Goal: Information Seeking & Learning: Compare options

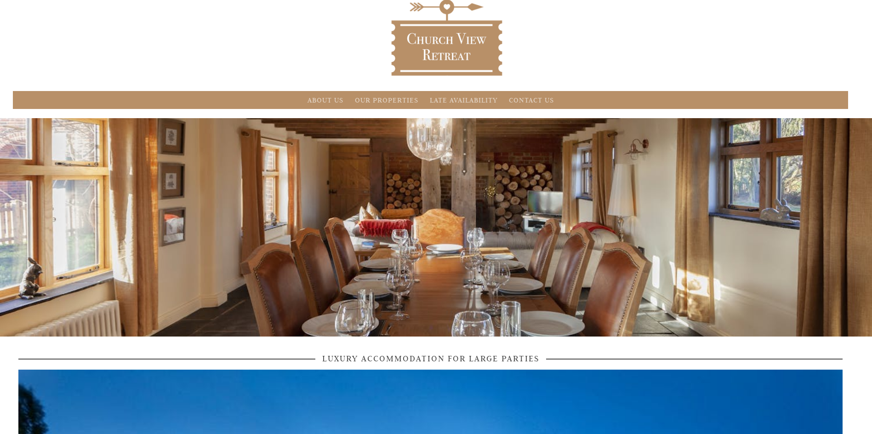
scroll to position [92, 0]
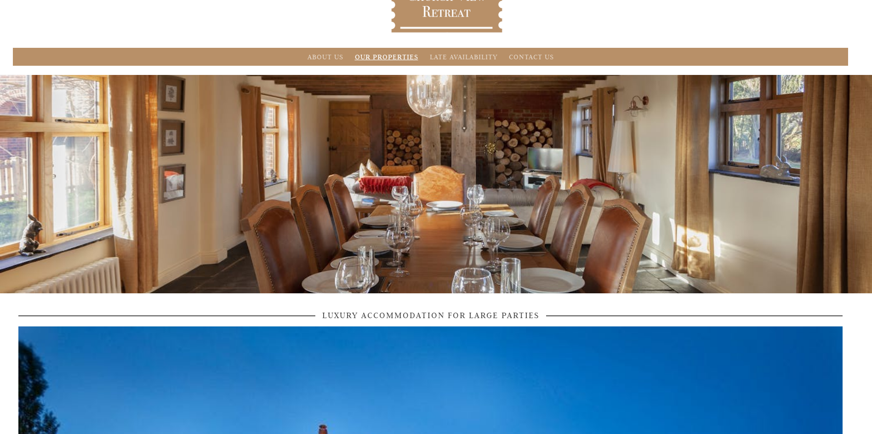
click at [385, 54] on link "Our Properties" at bounding box center [386, 56] width 63 height 9
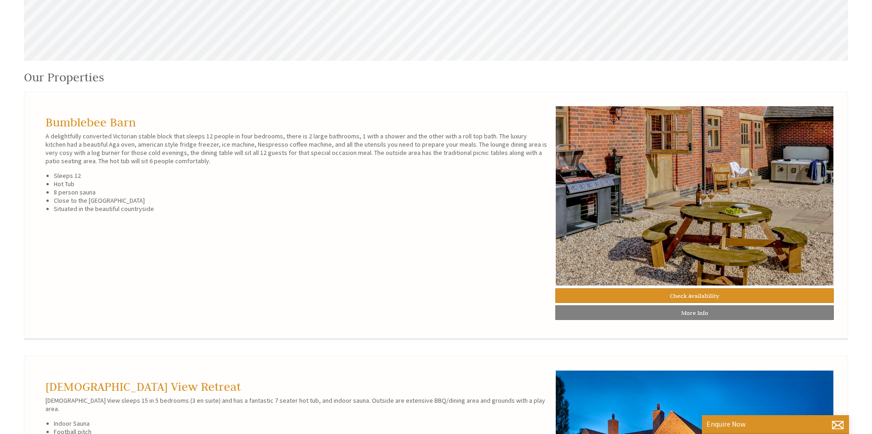
scroll to position [449, 0]
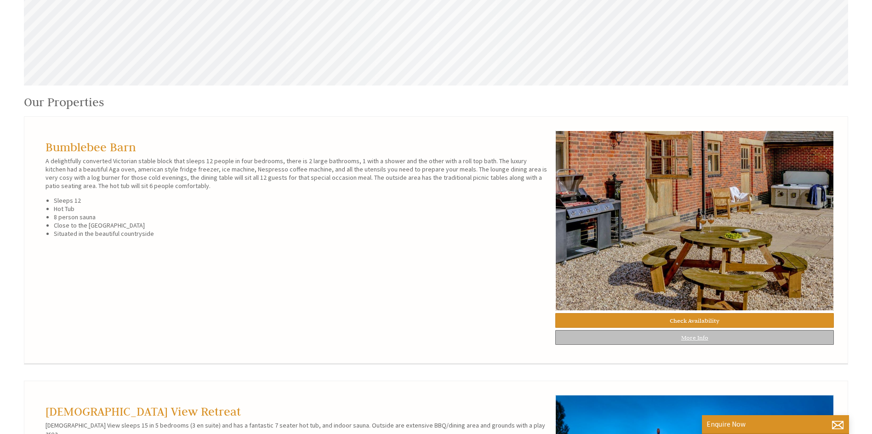
click at [602, 337] on link "More Info" at bounding box center [694, 337] width 279 height 15
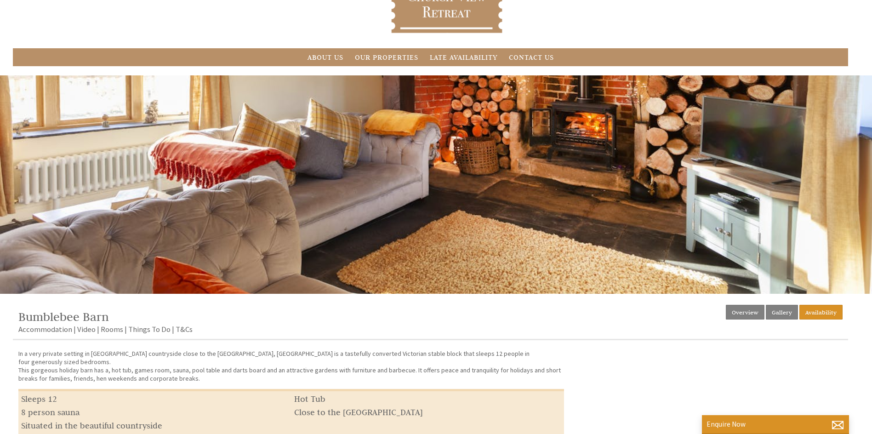
scroll to position [92, 0]
click at [105, 327] on link "Rooms" at bounding box center [112, 329] width 23 height 11
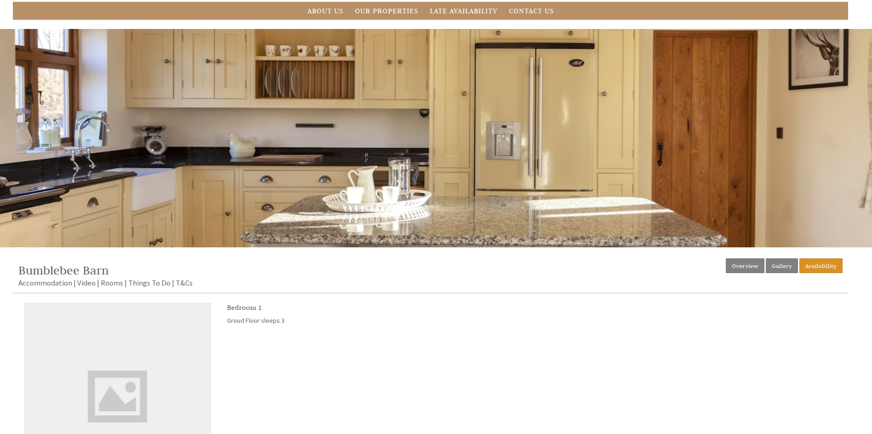
scroll to position [92, 0]
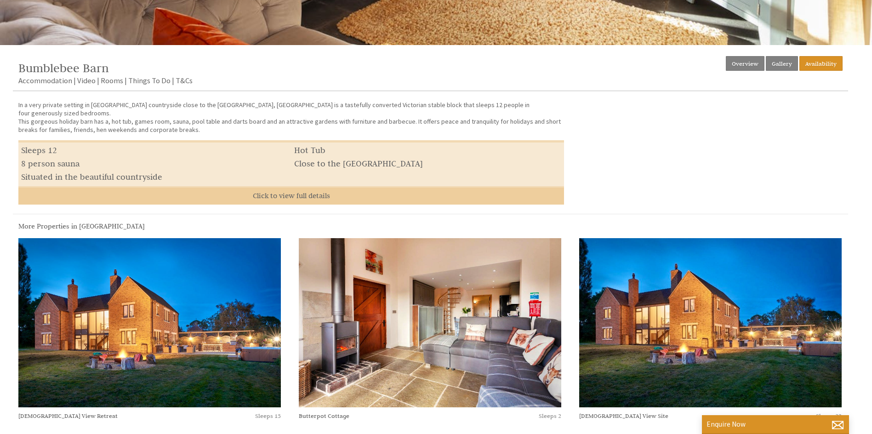
scroll to position [368, 0]
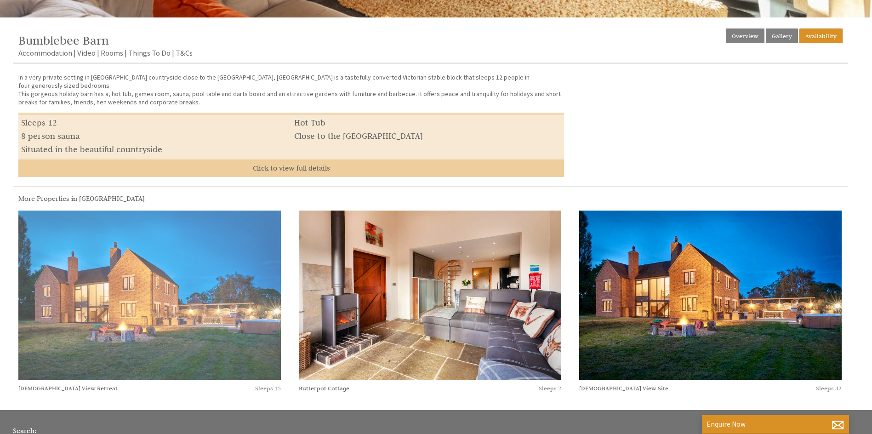
click at [121, 304] on img at bounding box center [149, 296] width 262 height 170
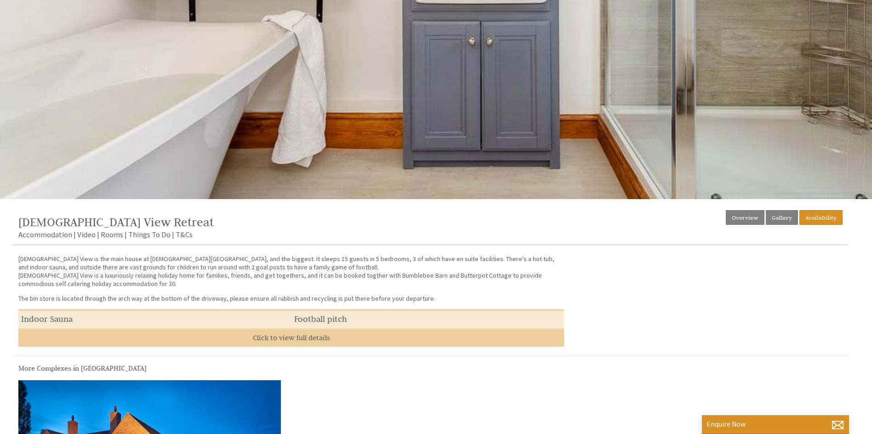
scroll to position [230, 0]
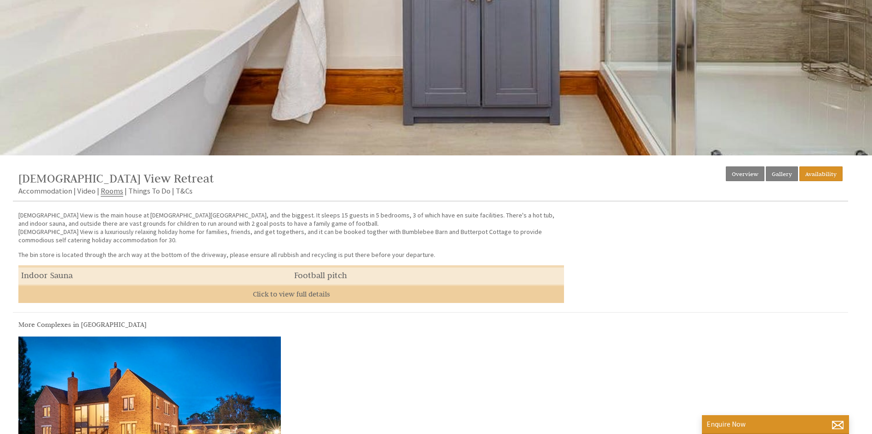
click at [114, 191] on link "Rooms" at bounding box center [112, 191] width 23 height 11
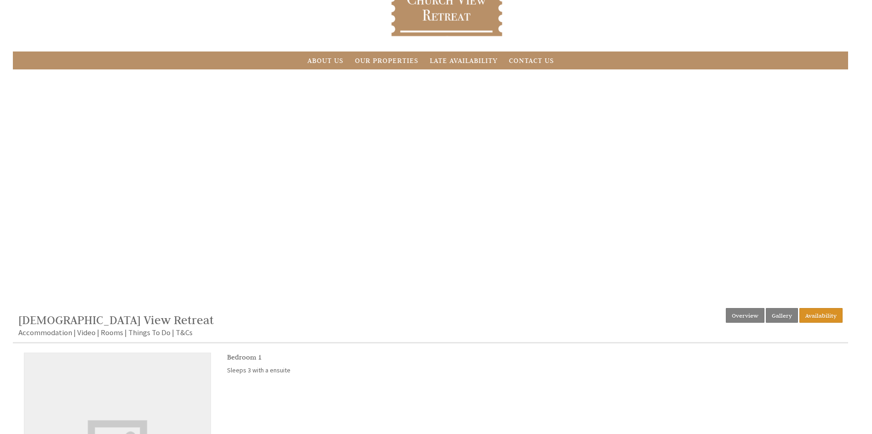
scroll to position [92, 0]
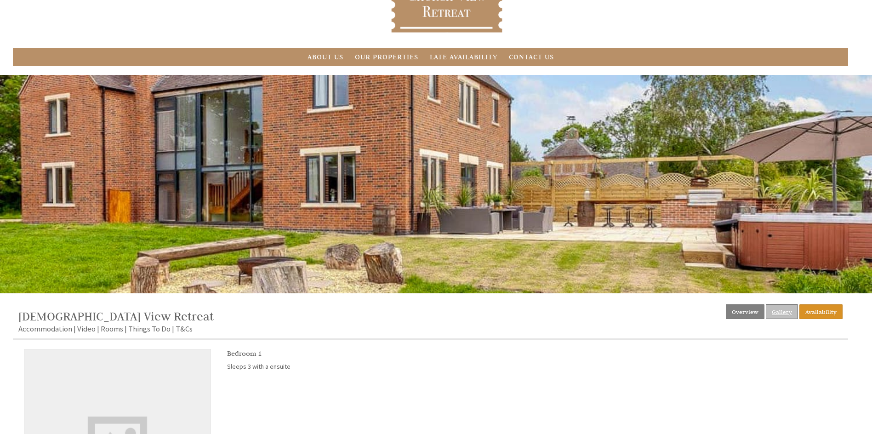
click at [790, 312] on link "Gallery" at bounding box center [782, 311] width 32 height 15
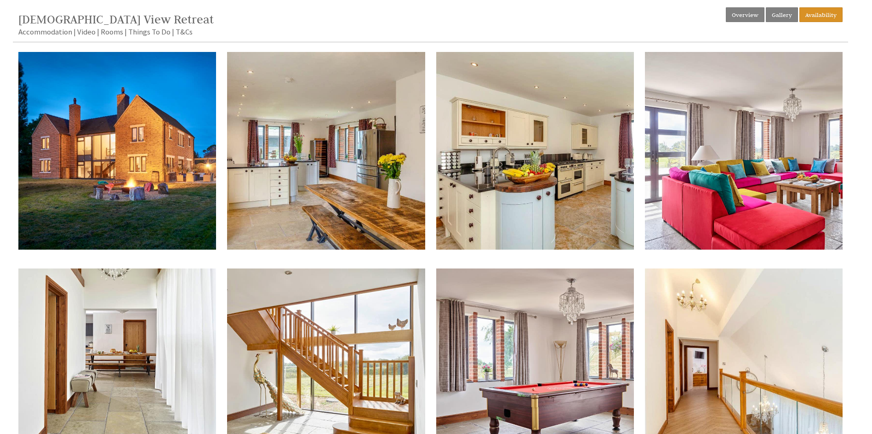
scroll to position [414, 0]
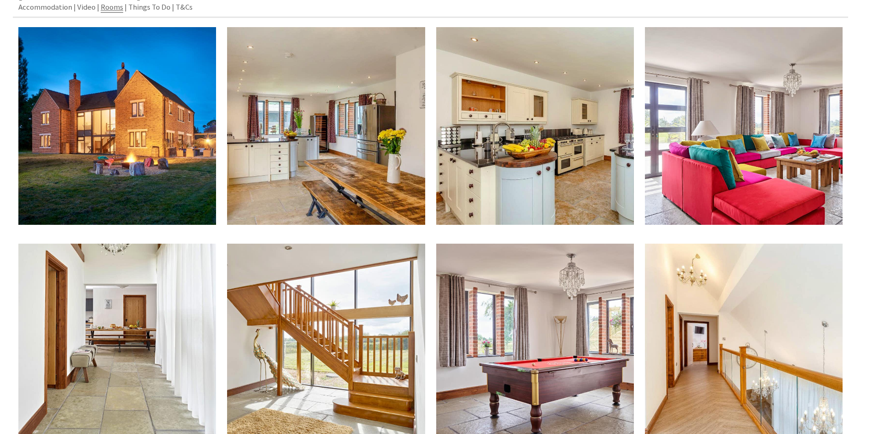
click at [116, 6] on link "Rooms" at bounding box center [112, 7] width 23 height 11
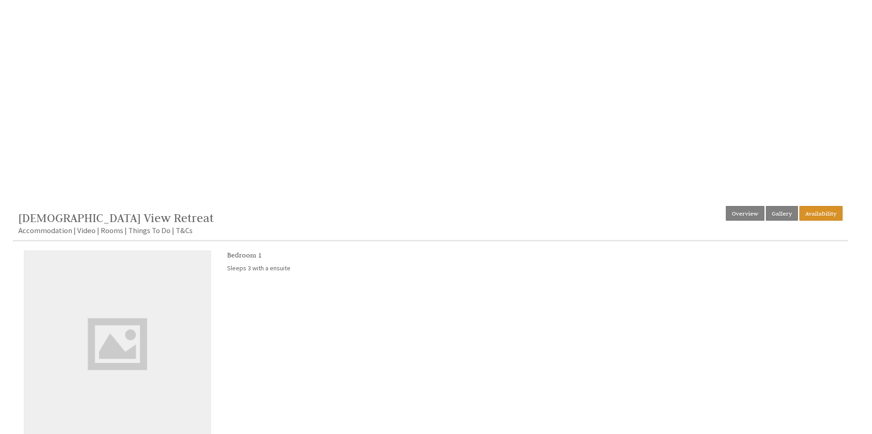
scroll to position [230, 0]
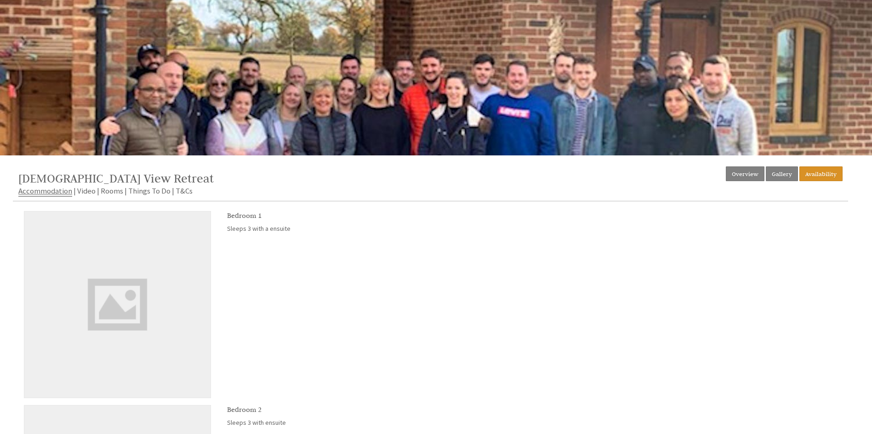
click at [51, 191] on link "Accommodation" at bounding box center [45, 191] width 54 height 11
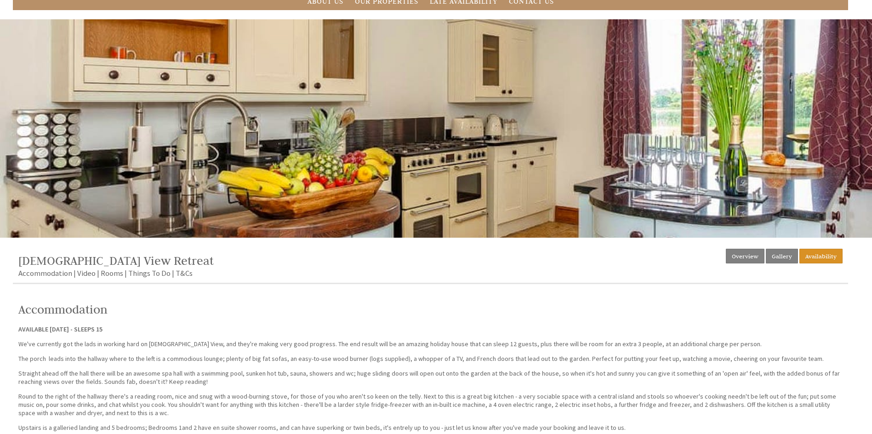
scroll to position [138, 0]
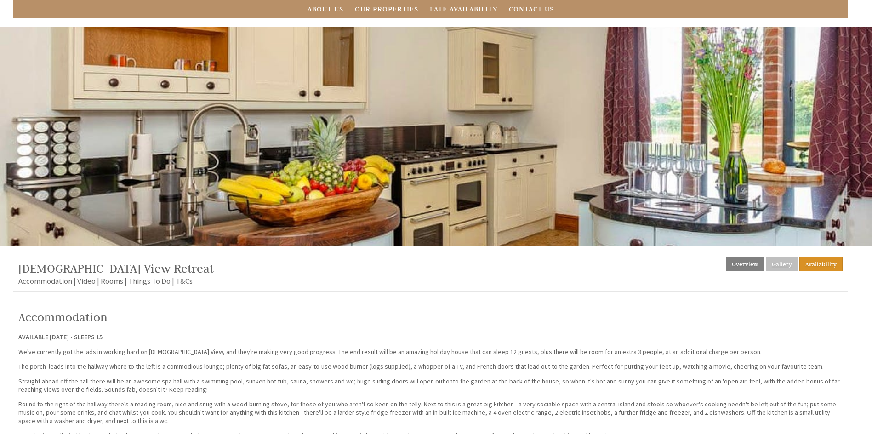
click at [793, 265] on link "Gallery" at bounding box center [782, 263] width 32 height 15
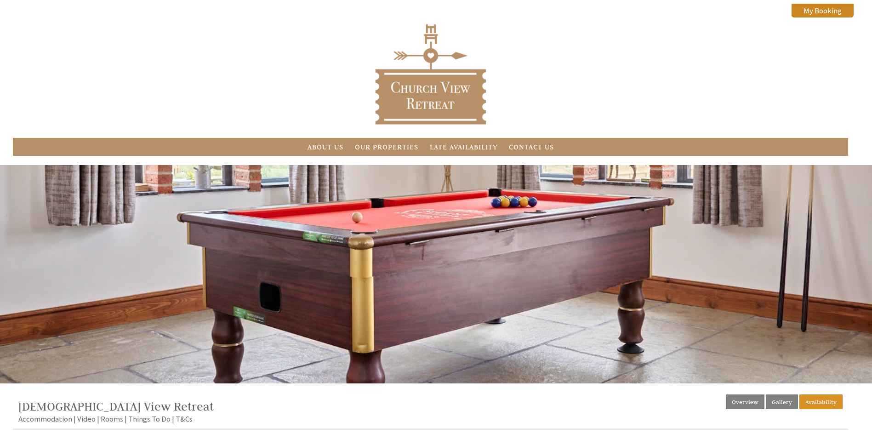
scroll to position [184, 0]
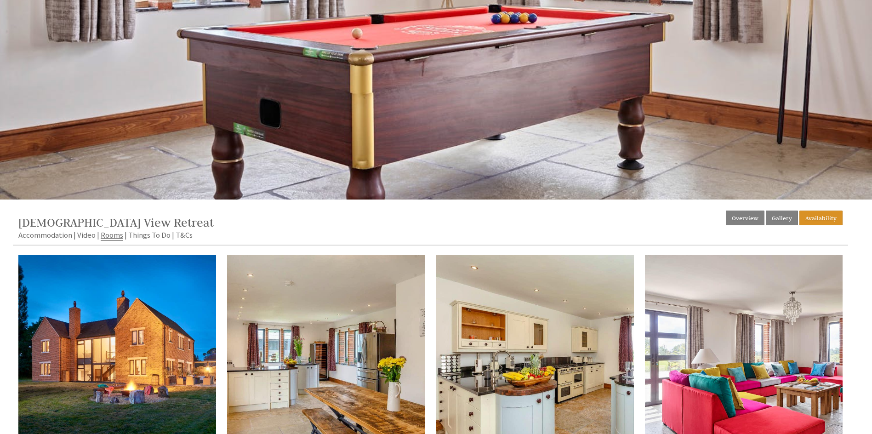
click at [106, 234] on link "Rooms" at bounding box center [112, 235] width 23 height 11
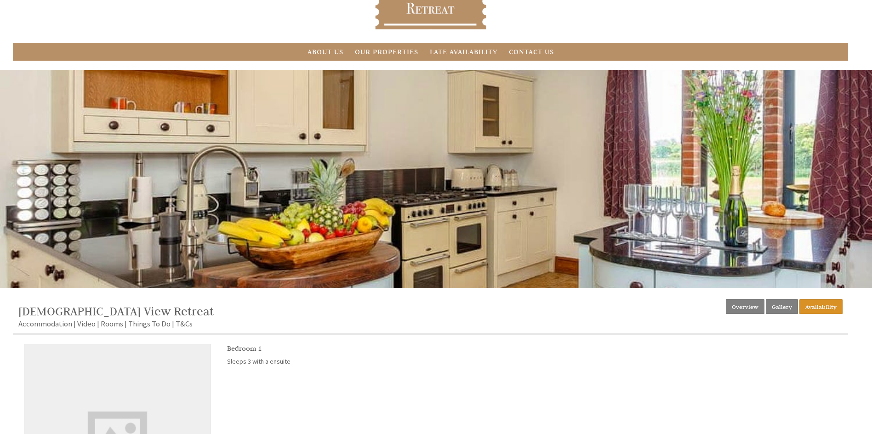
scroll to position [70, 0]
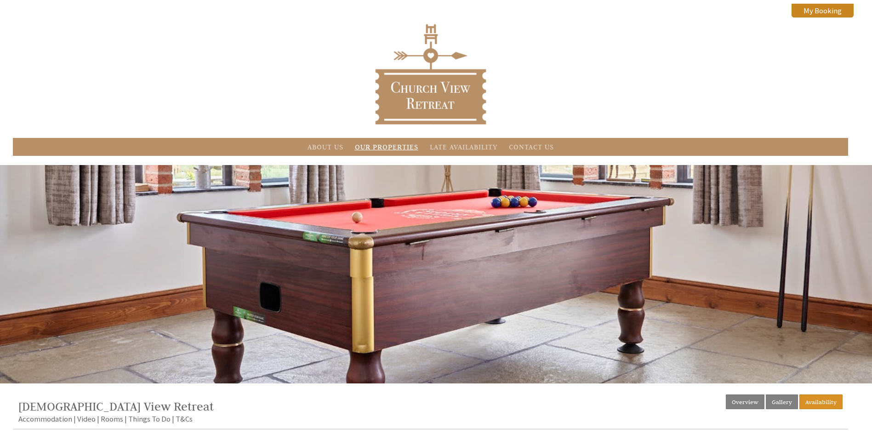
click at [380, 145] on link "Our Properties" at bounding box center [386, 146] width 63 height 9
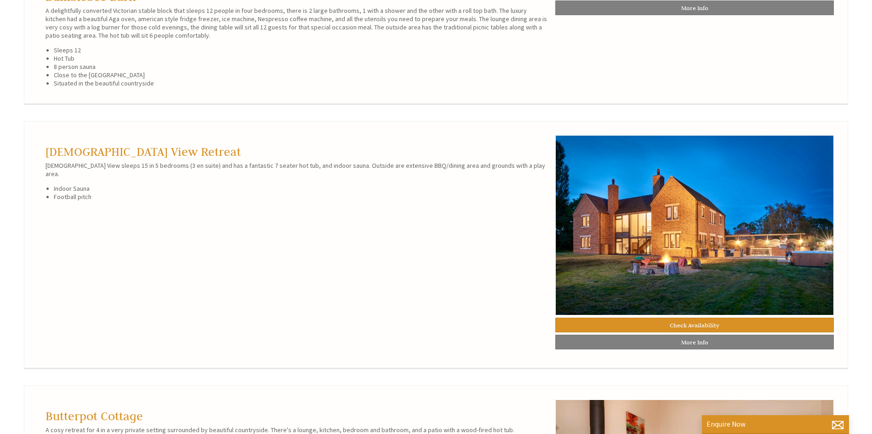
scroll to position [598, 0]
click at [127, 159] on link "[DEMOGRAPHIC_DATA] View Retreat" at bounding box center [143, 151] width 195 height 15
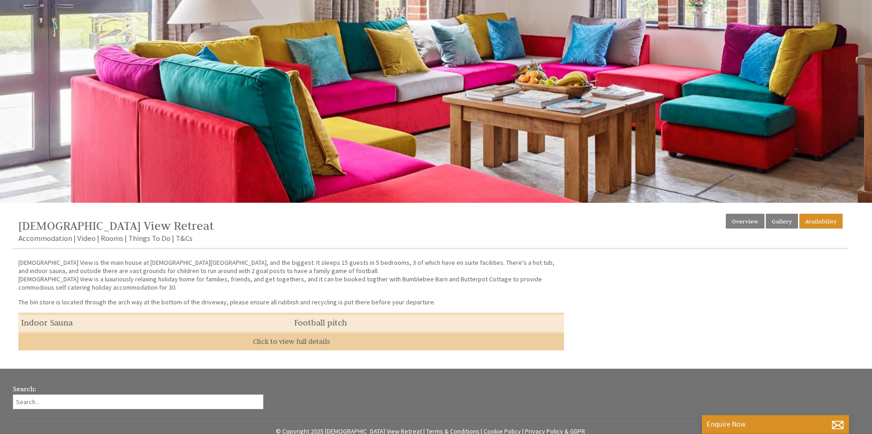
scroll to position [262, 0]
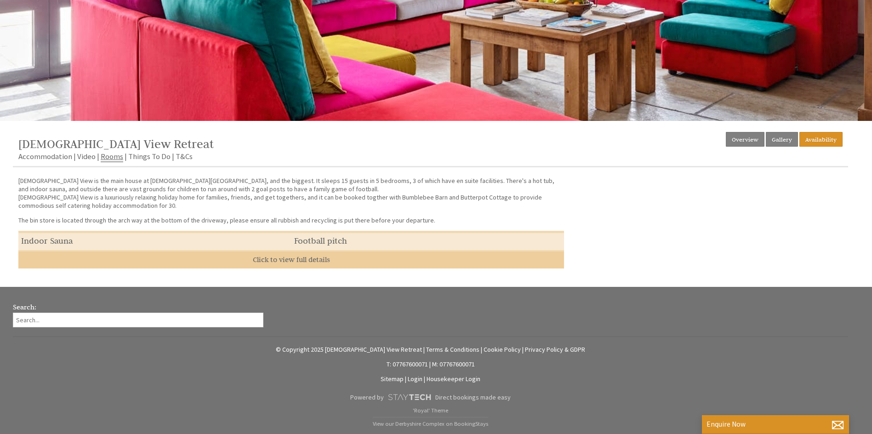
click at [111, 159] on link "Rooms" at bounding box center [112, 156] width 23 height 11
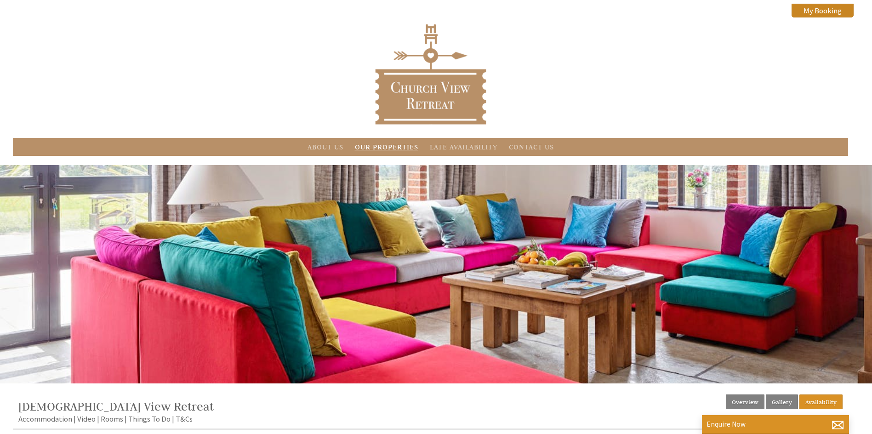
click at [406, 146] on link "Our Properties" at bounding box center [386, 146] width 63 height 9
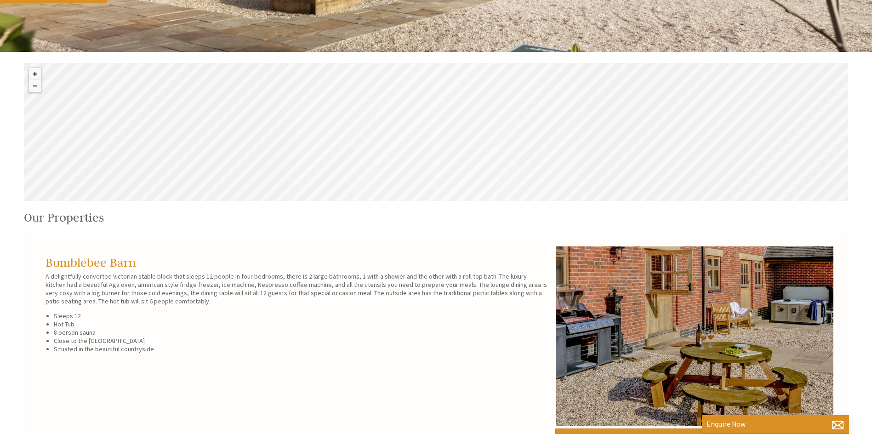
scroll to position [414, 0]
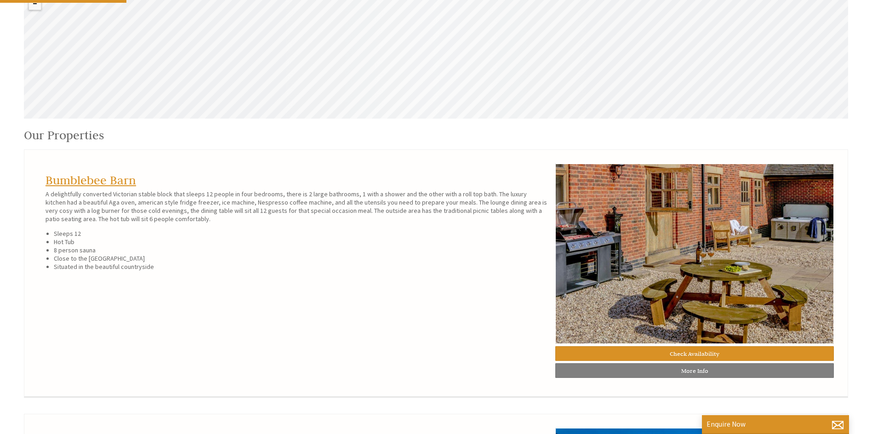
click at [86, 183] on link "Bumblebee Barn" at bounding box center [91, 180] width 91 height 15
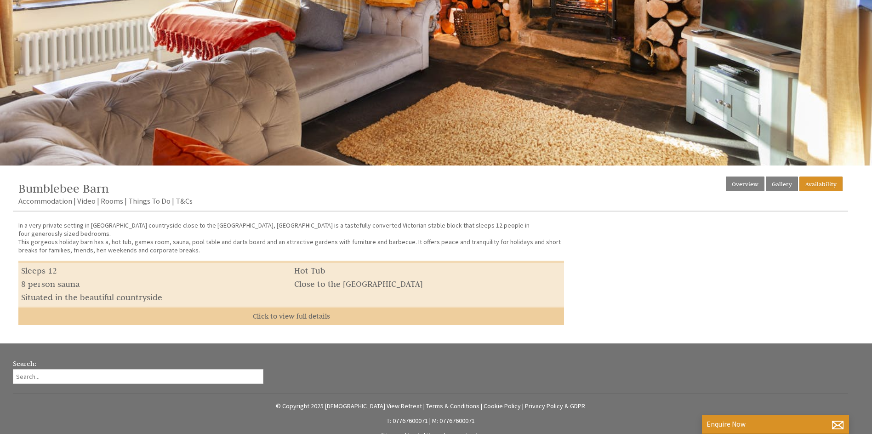
scroll to position [220, 0]
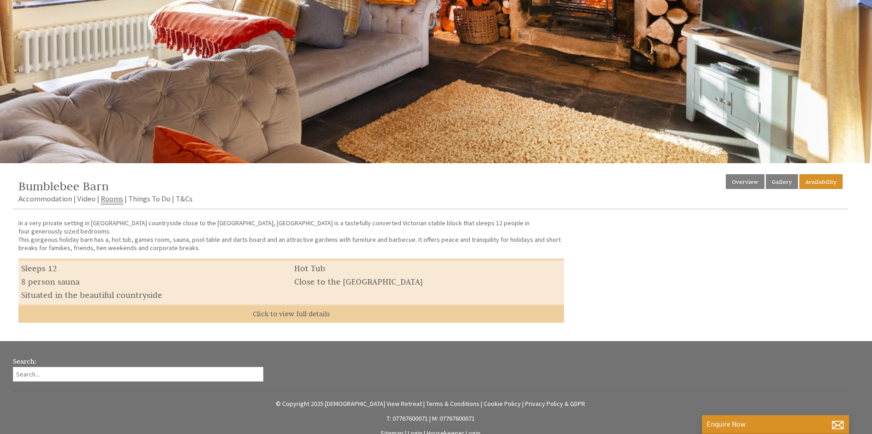
click at [118, 196] on link "Rooms" at bounding box center [112, 199] width 23 height 11
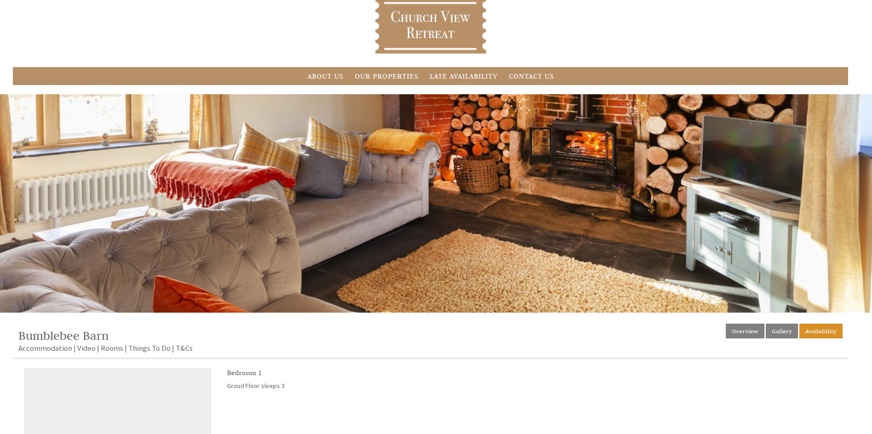
scroll to position [138, 0]
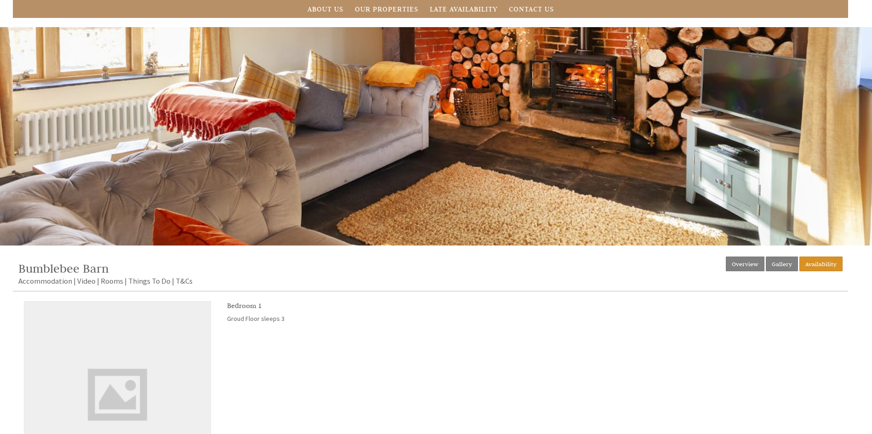
click at [550, 348] on li "We don't have an image of this room just yet, sorry. Bedroom 1 Groud Floor slee…" at bounding box center [430, 394] width 813 height 187
click at [793, 263] on link "Gallery" at bounding box center [782, 263] width 32 height 15
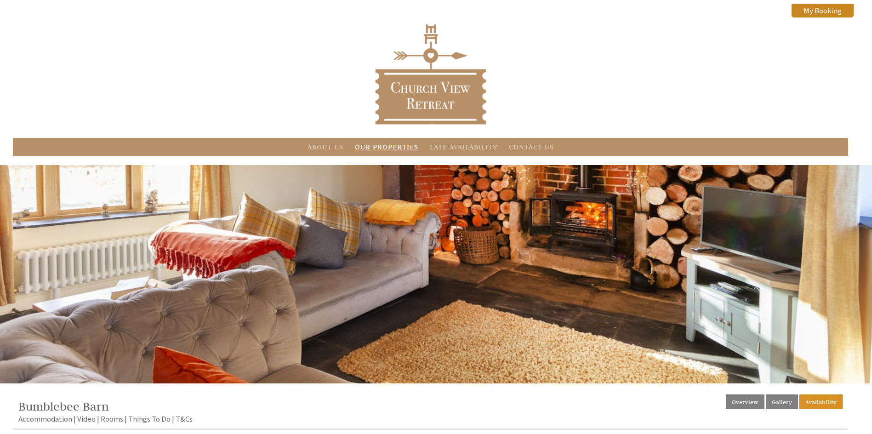
click at [397, 146] on link "Our Properties" at bounding box center [386, 146] width 63 height 9
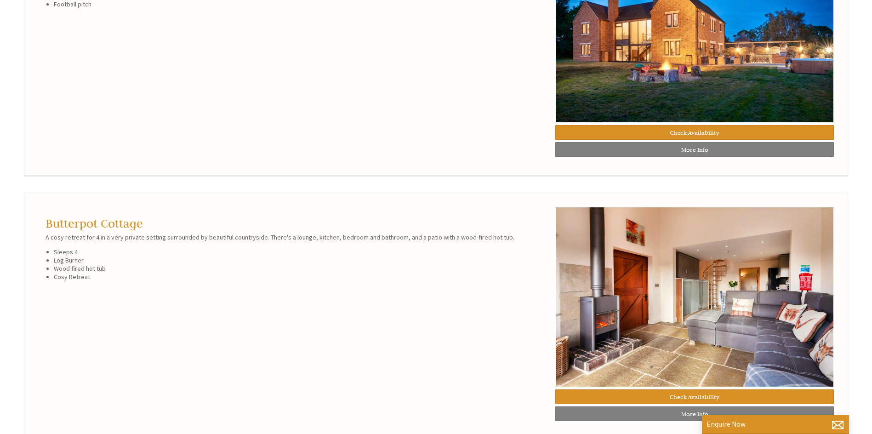
scroll to position [735, 0]
